Goal: Share content: Share content

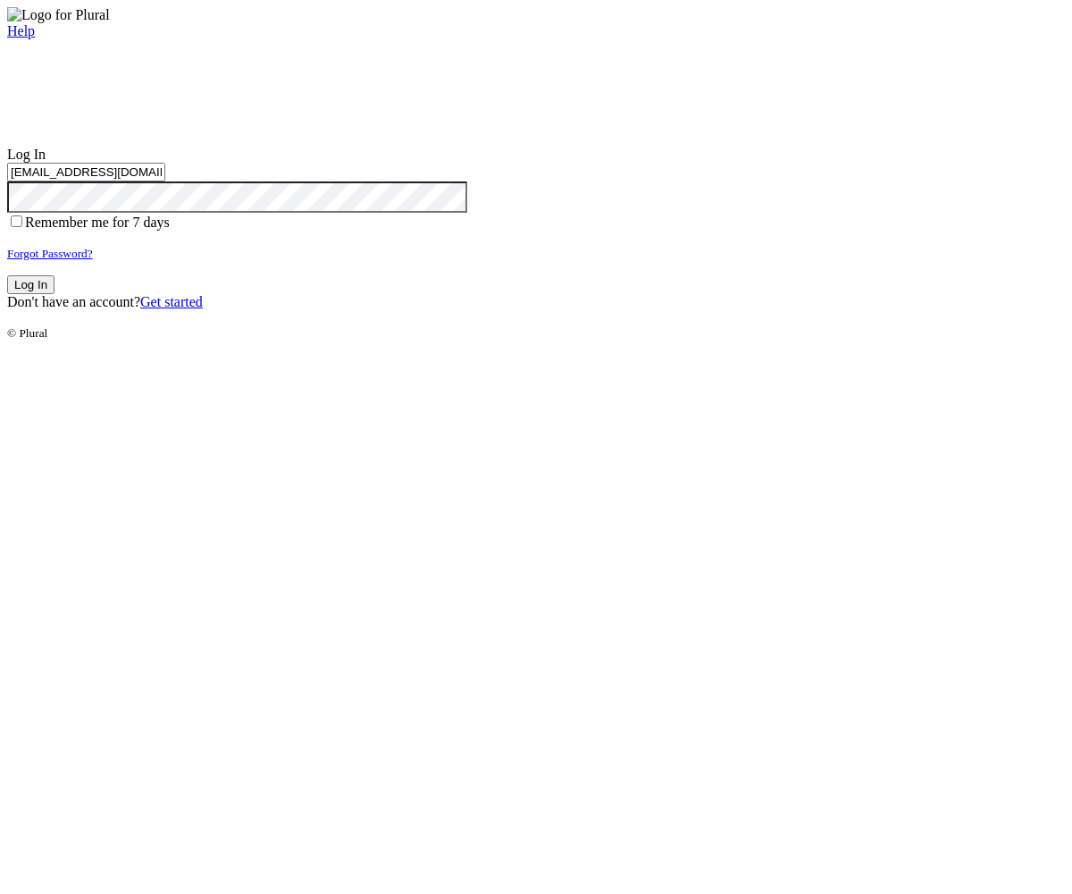
type input "test-1759387038-3@civiceagle.com"
click at [55, 294] on button "Log In" at bounding box center [30, 284] width 47 height 19
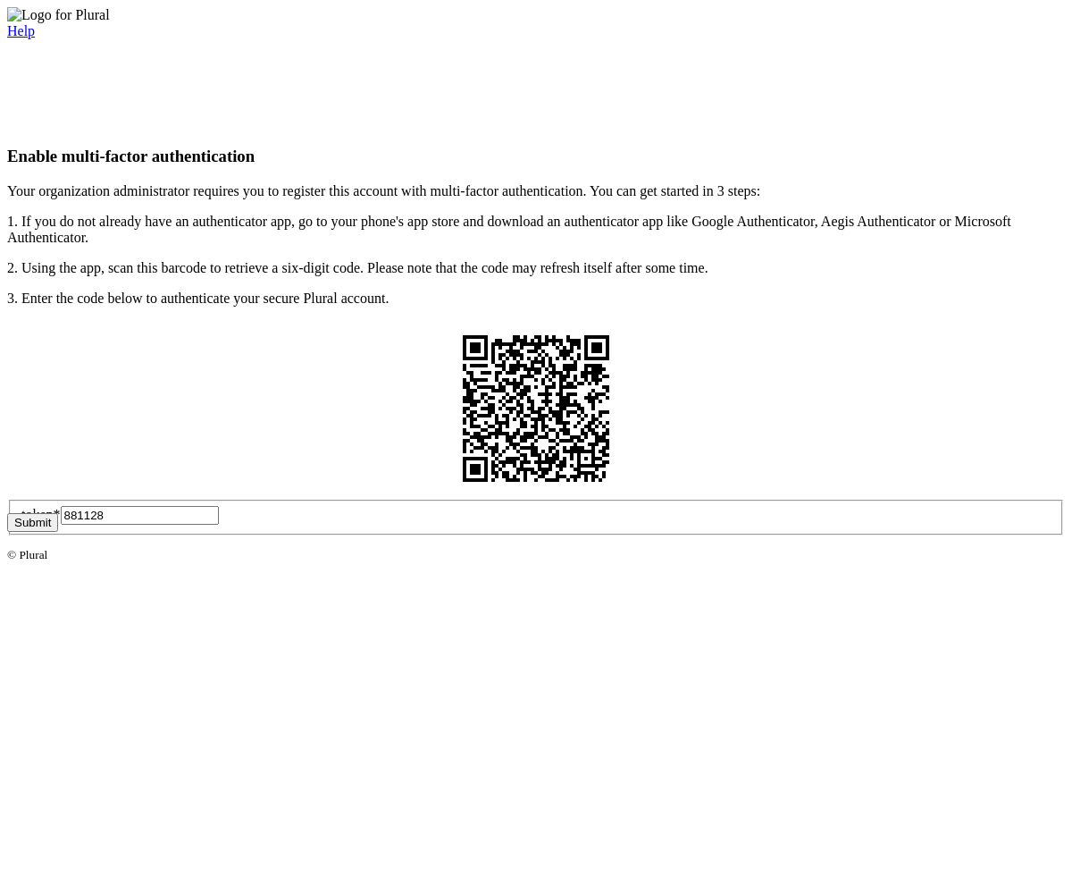
type input "881128"
click at [58, 532] on button "Submit" at bounding box center [32, 522] width 51 height 19
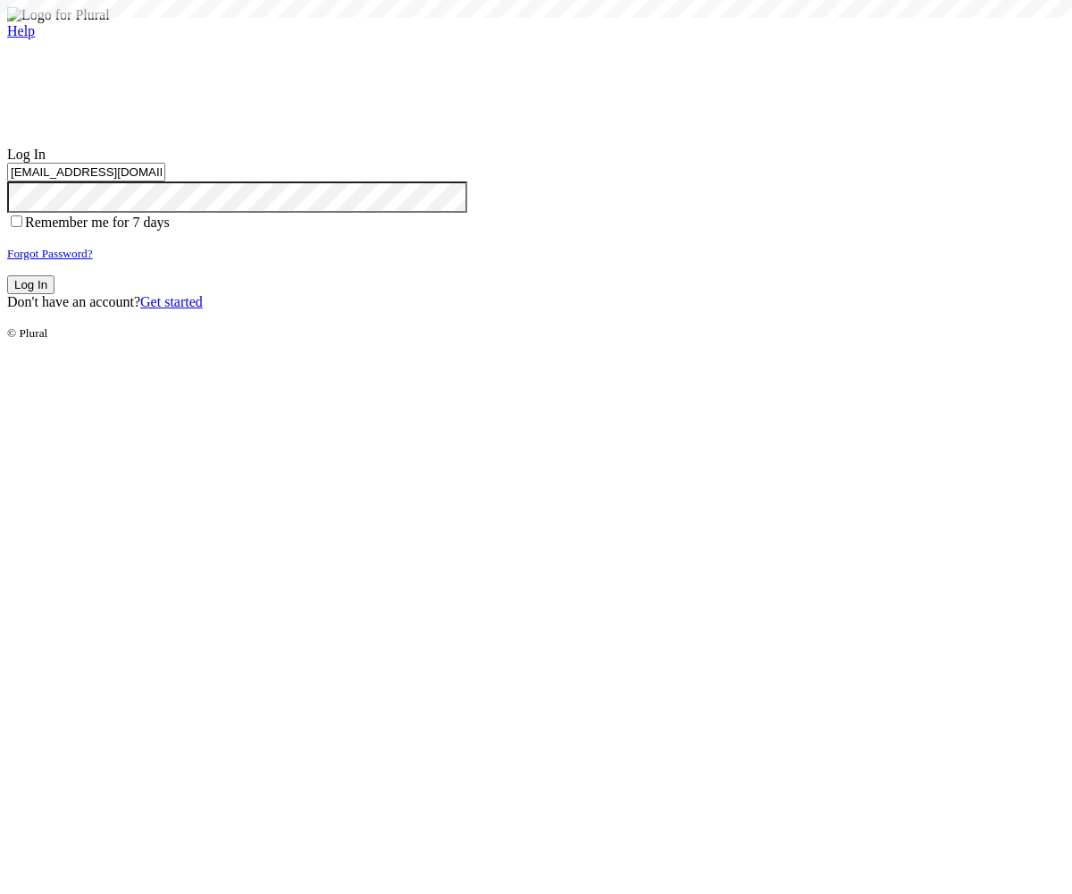
type input "test-1759387038-3@civiceagle.com"
click at [55, 294] on button "Log In" at bounding box center [30, 284] width 47 height 19
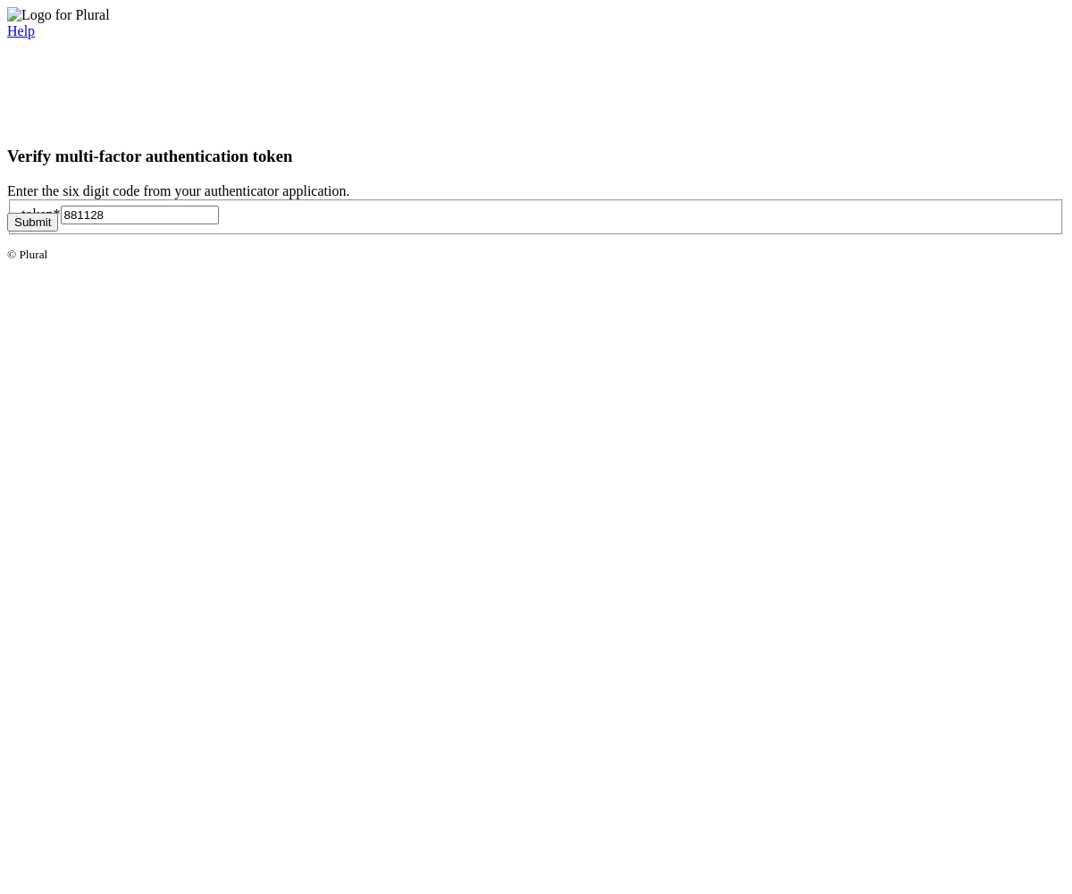
type input "881128"
click at [58, 231] on button "Submit" at bounding box center [32, 222] width 51 height 19
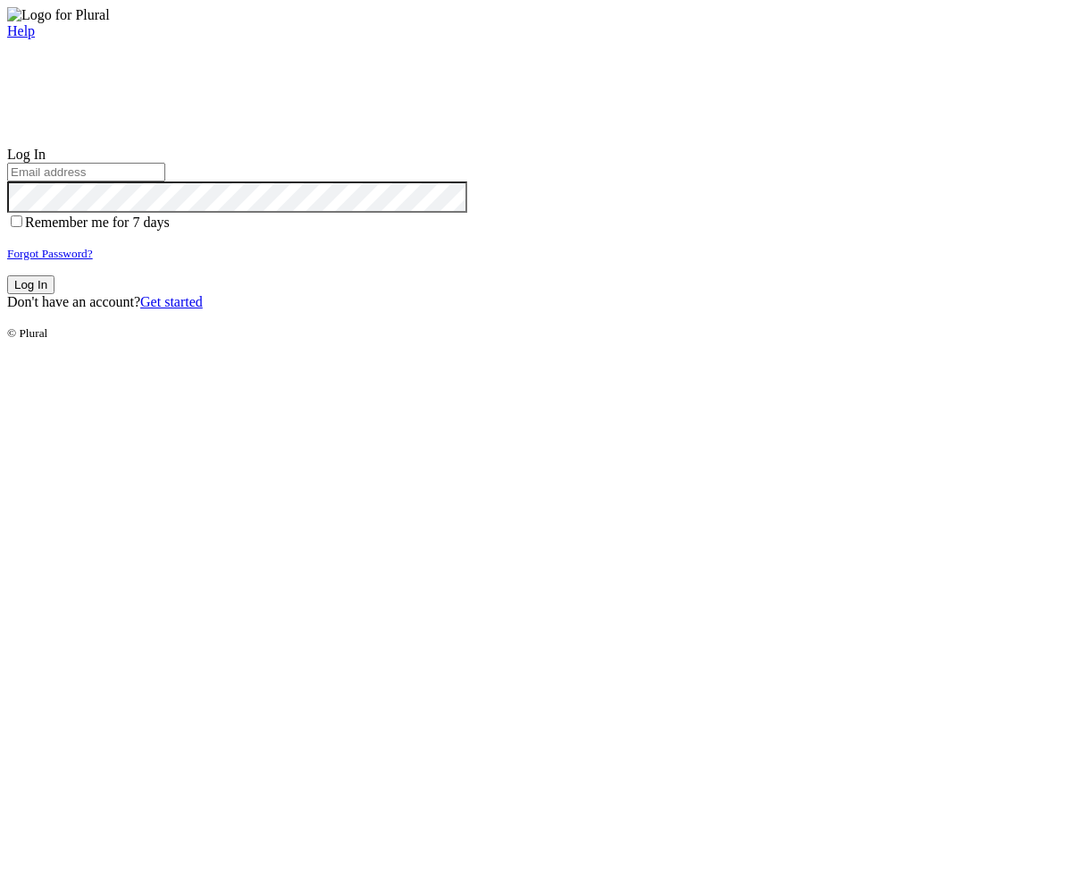
click at [93, 260] on small "Forgot Password?" at bounding box center [50, 253] width 86 height 13
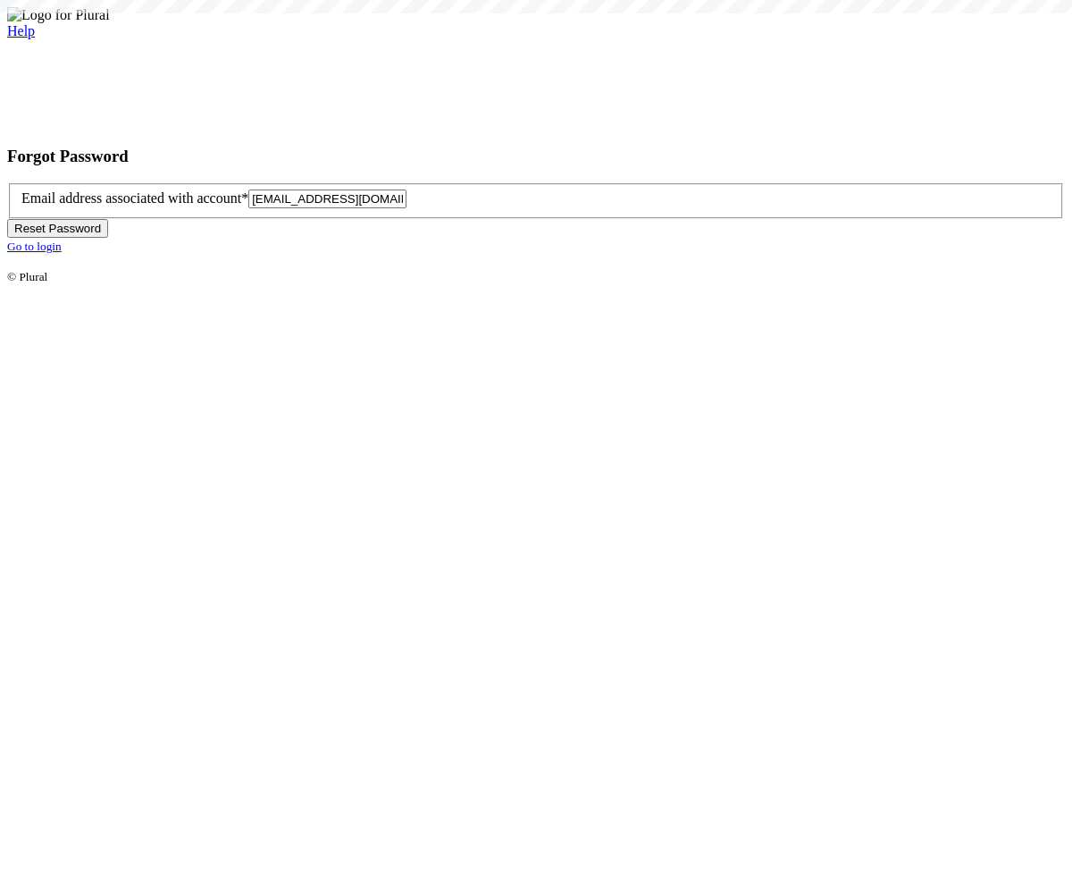
type input "test-1759387044-6@civiceagle.com"
click at [108, 238] on button "Reset Password" at bounding box center [57, 228] width 101 height 19
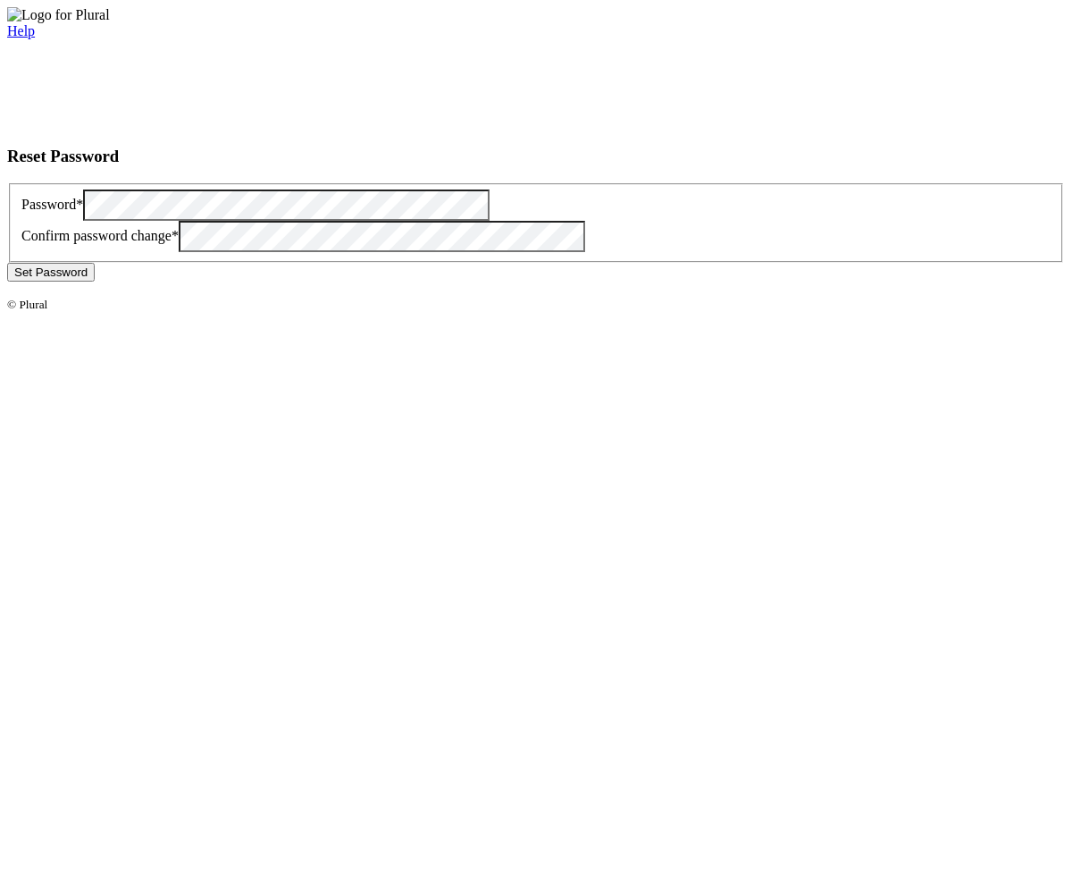
click at [95, 281] on button "Set Password" at bounding box center [51, 272] width 88 height 19
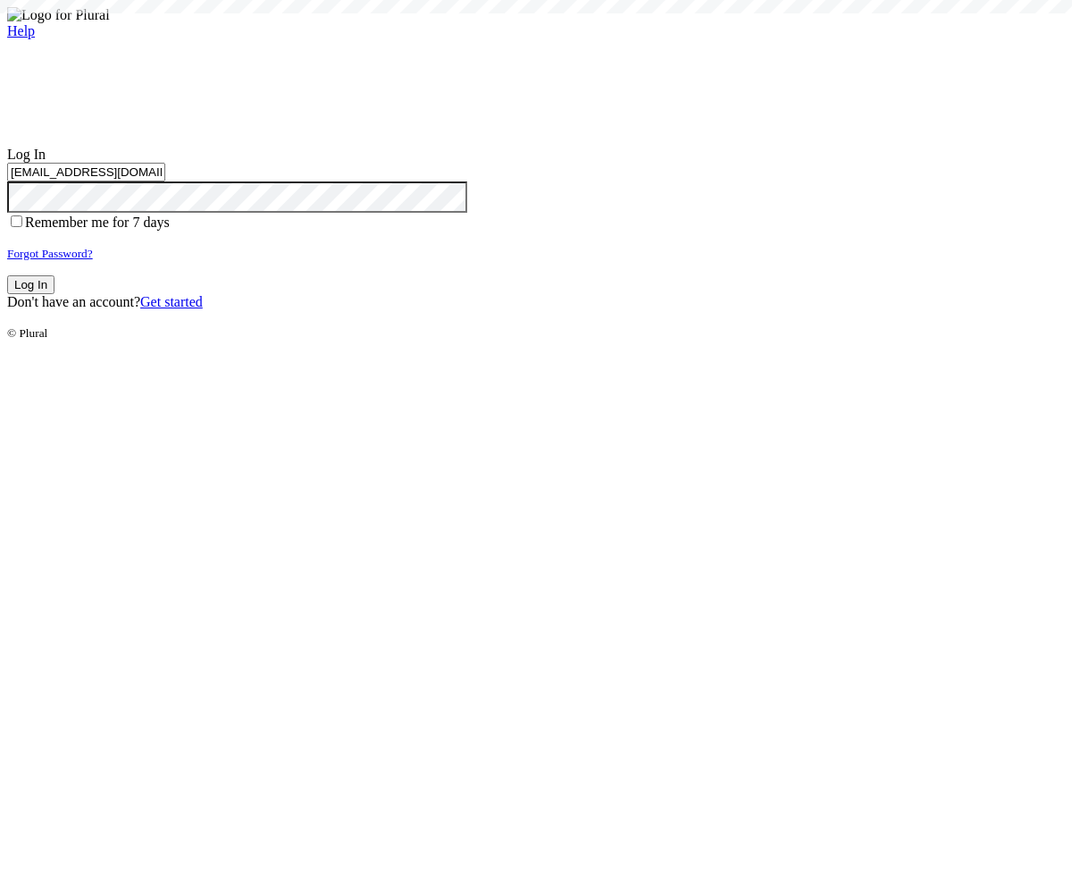
type input "test-1759387044-6@civiceagle.com"
click at [55, 294] on button "Log In" at bounding box center [30, 284] width 47 height 19
type input "[EMAIL_ADDRESS][DOMAIN_NAME]"
click at [55, 294] on button "Log In" at bounding box center [30, 284] width 47 height 19
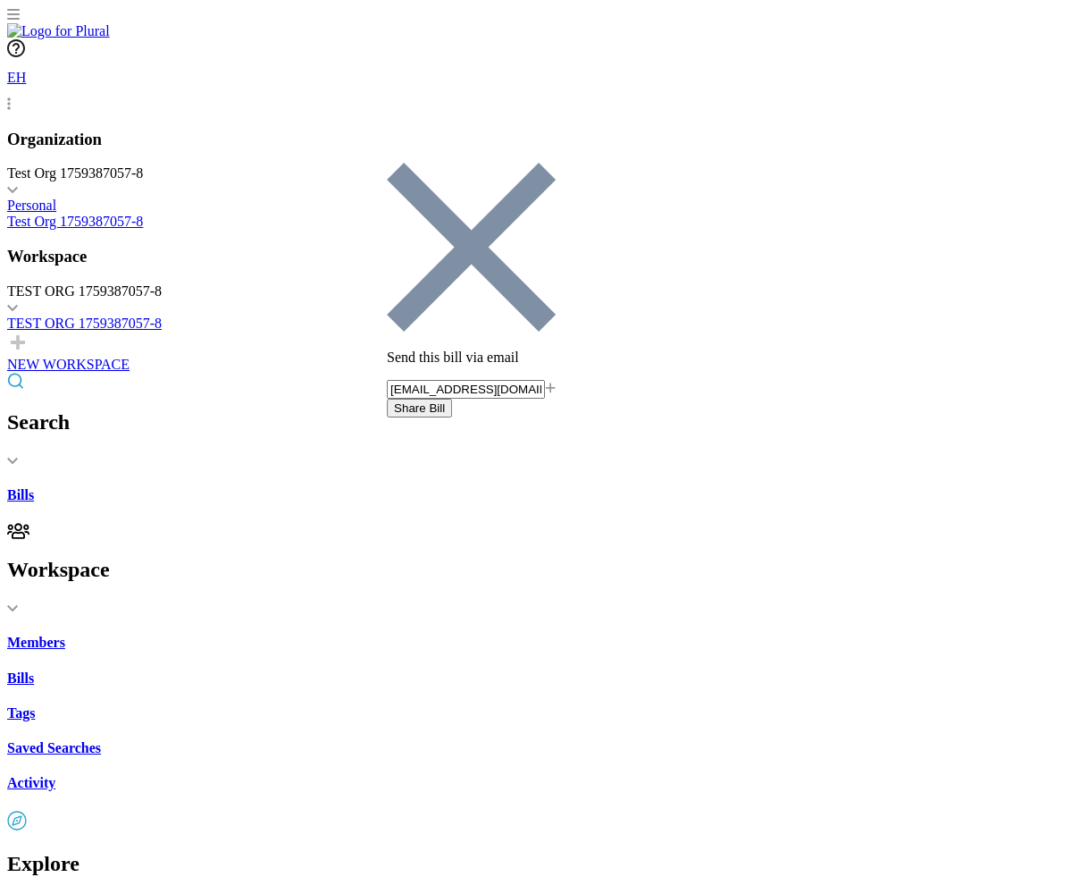
type input "[EMAIL_ADDRESS][DOMAIN_NAME]"
click at [452, 399] on button "Share Bill" at bounding box center [419, 408] width 65 height 19
